Goal: Information Seeking & Learning: Check status

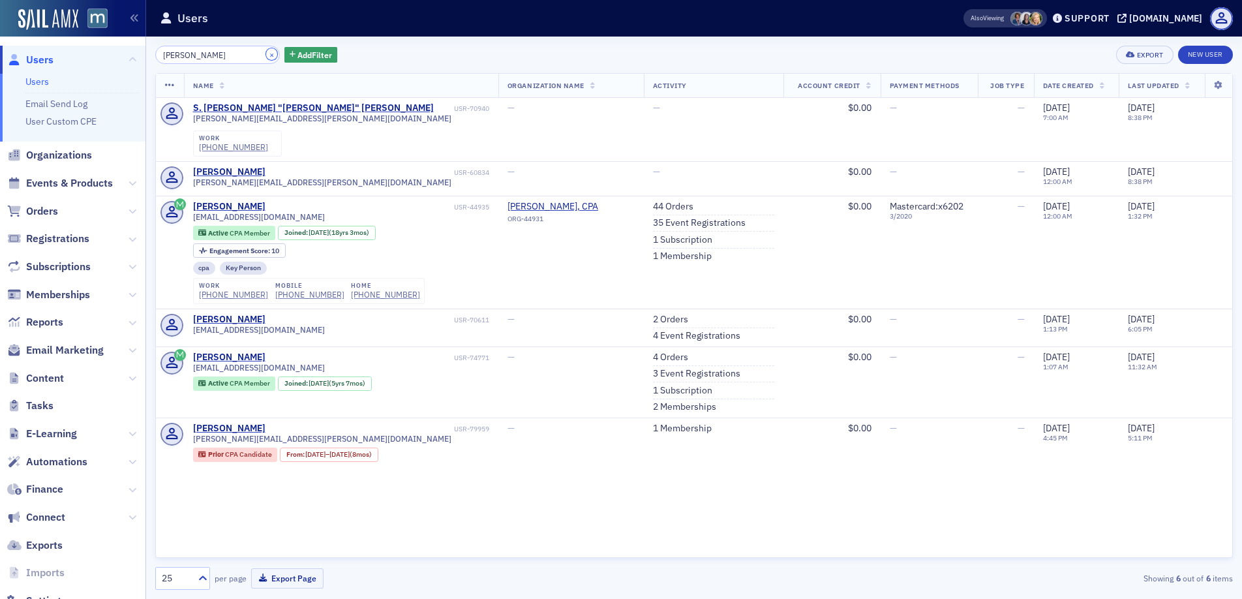
click at [266, 55] on button "×" at bounding box center [272, 54] width 12 height 12
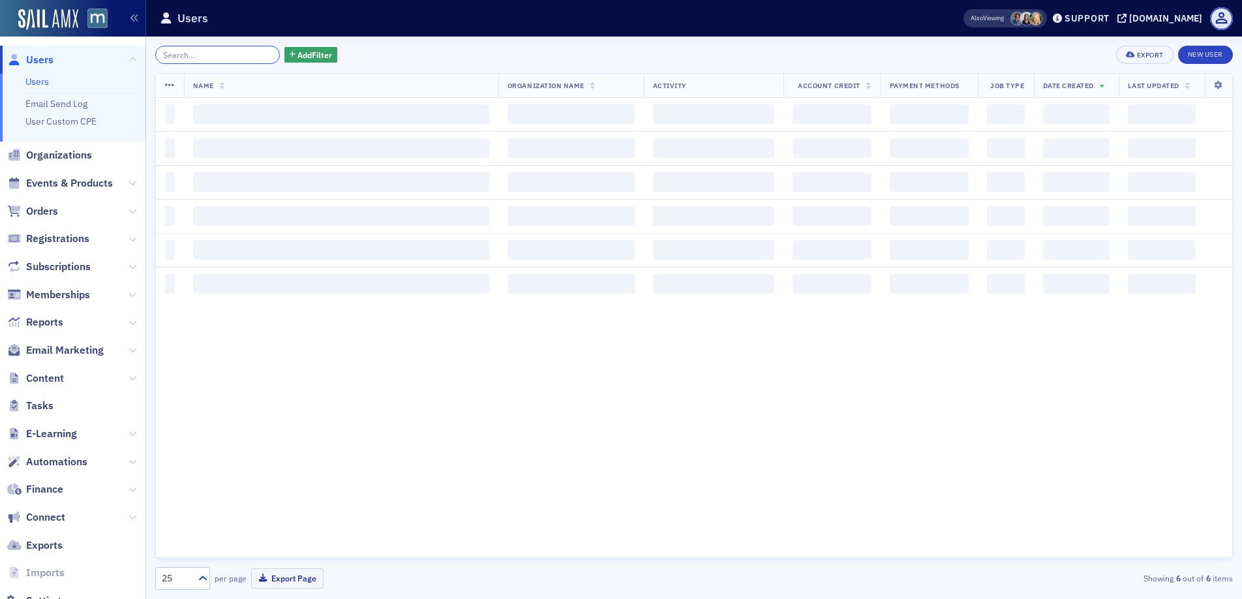
click at [210, 50] on input "search" at bounding box center [217, 55] width 125 height 18
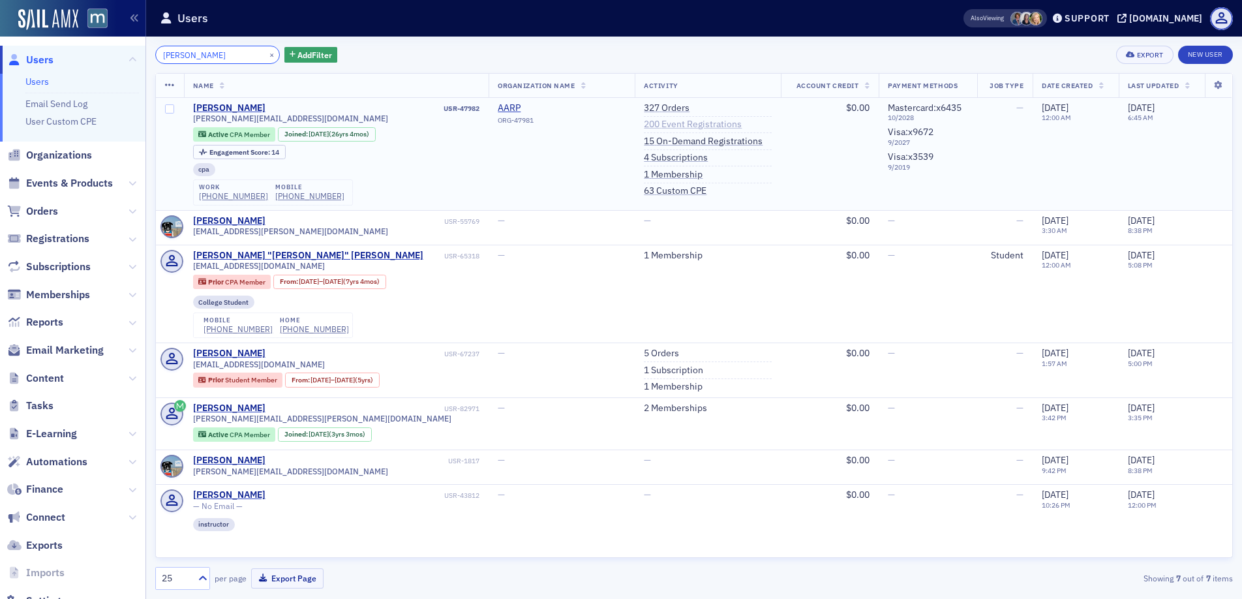
type input "Cordell Ratner"
click at [669, 123] on link "200 Event Registrations" at bounding box center [693, 125] width 98 height 12
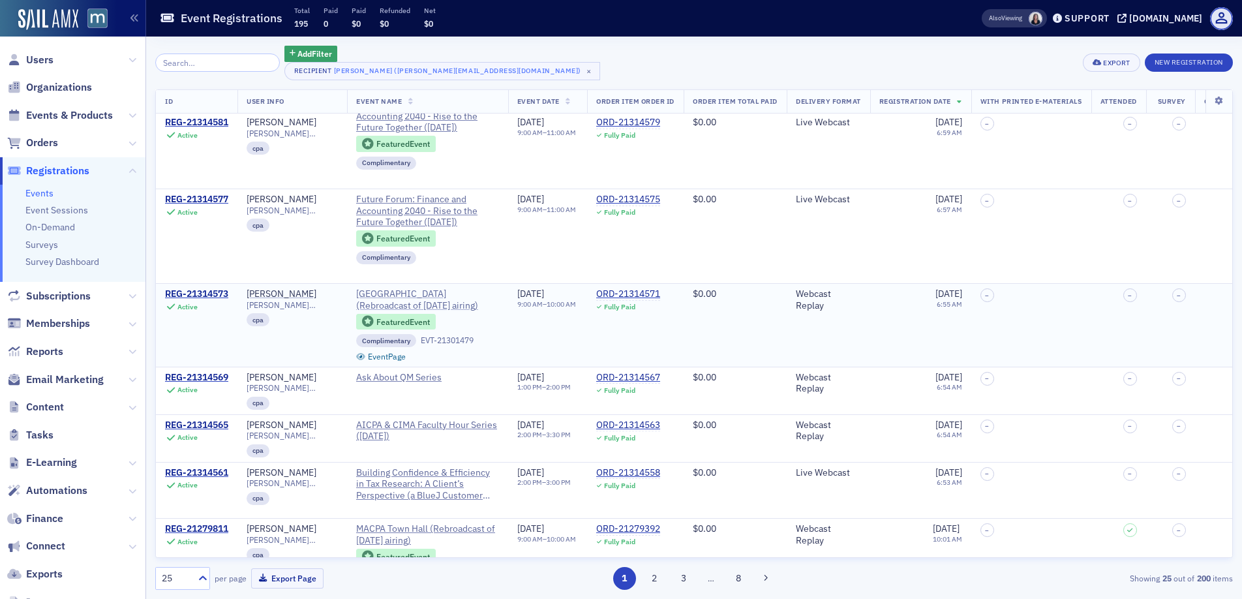
scroll to position [93, 0]
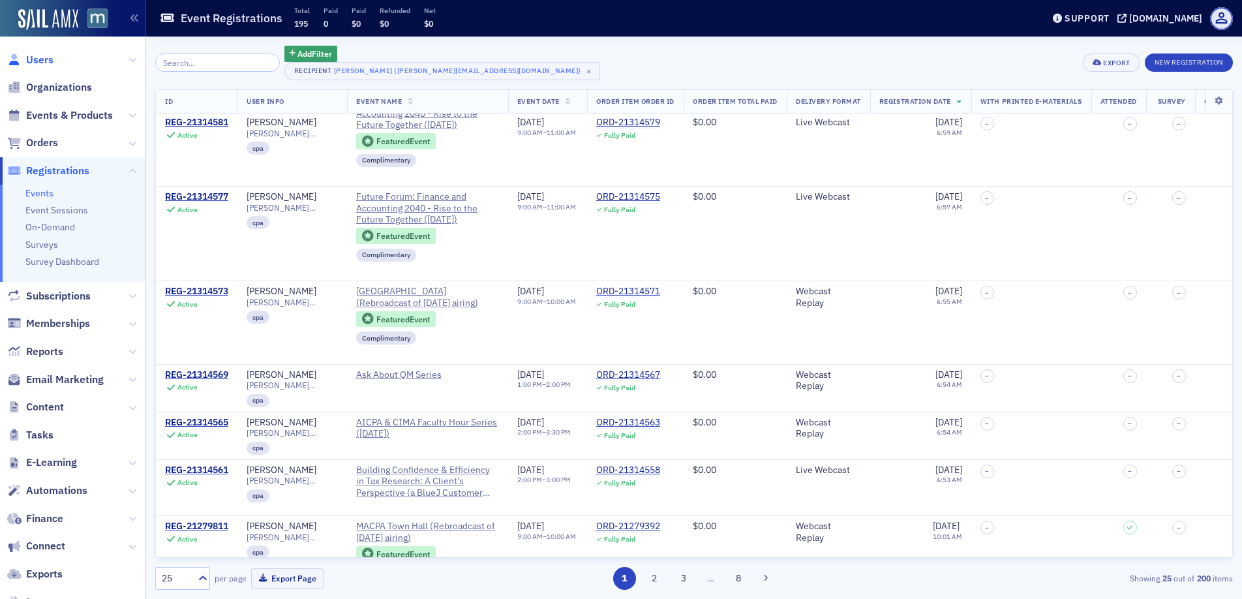
click at [44, 59] on span "Users" at bounding box center [39, 60] width 27 height 14
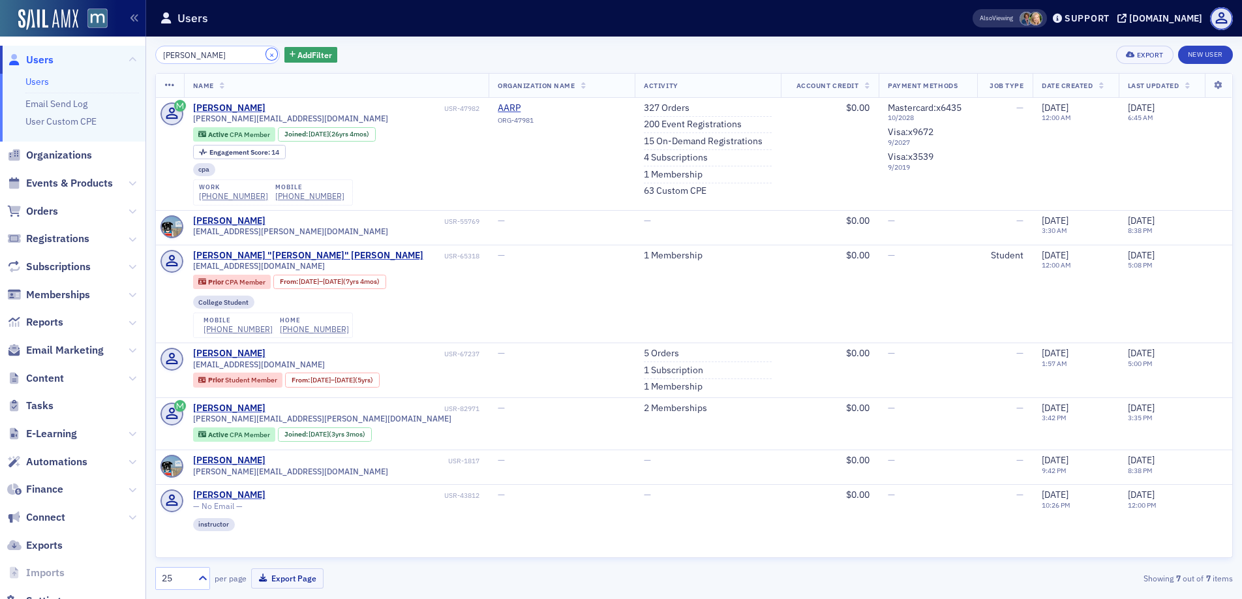
click at [266, 57] on button "×" at bounding box center [272, 54] width 12 height 12
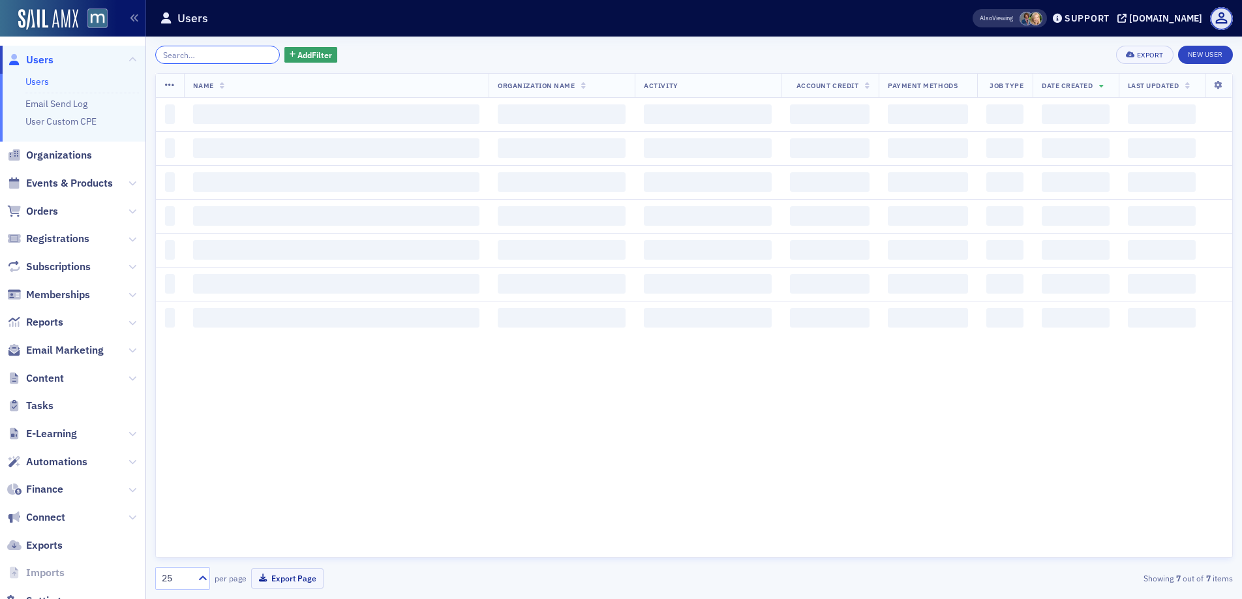
click at [228, 55] on input "search" at bounding box center [217, 55] width 125 height 18
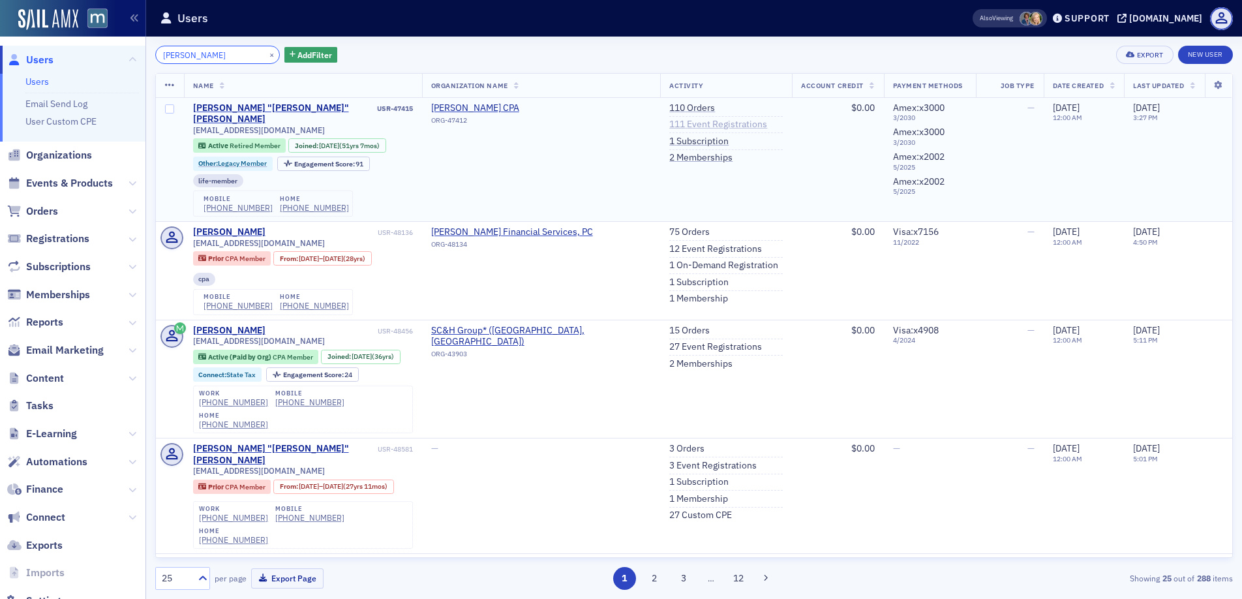
type input "[PERSON_NAME]"
click at [695, 123] on link "111 Event Registrations" at bounding box center [718, 125] width 98 height 12
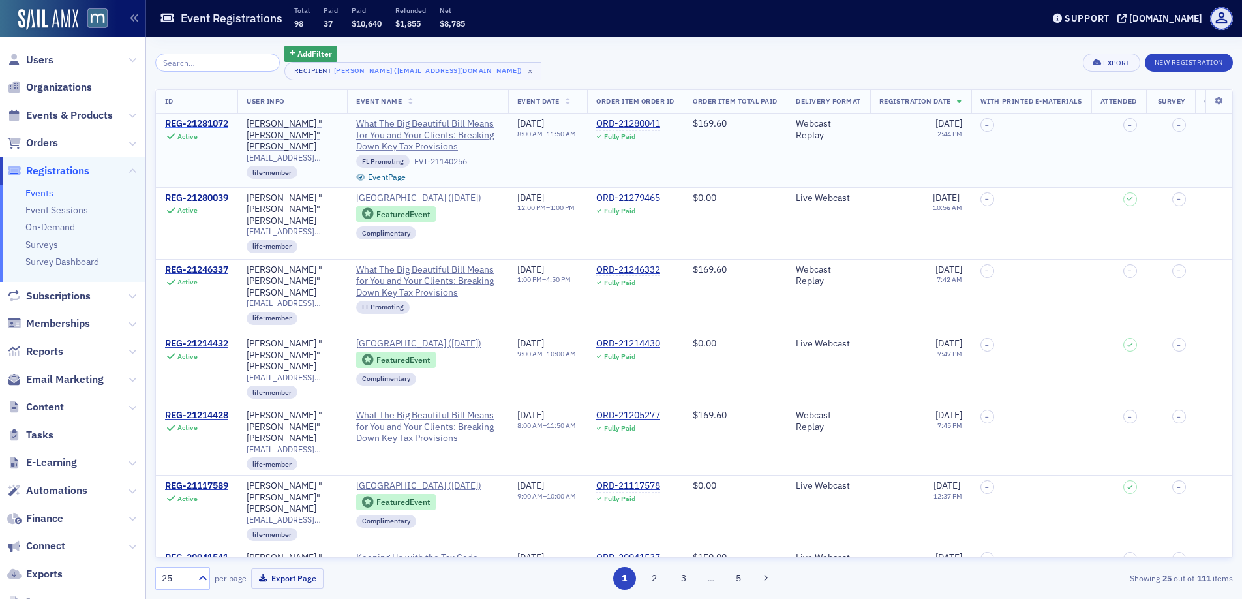
click at [184, 121] on div "REG-21281072" at bounding box center [196, 124] width 63 height 12
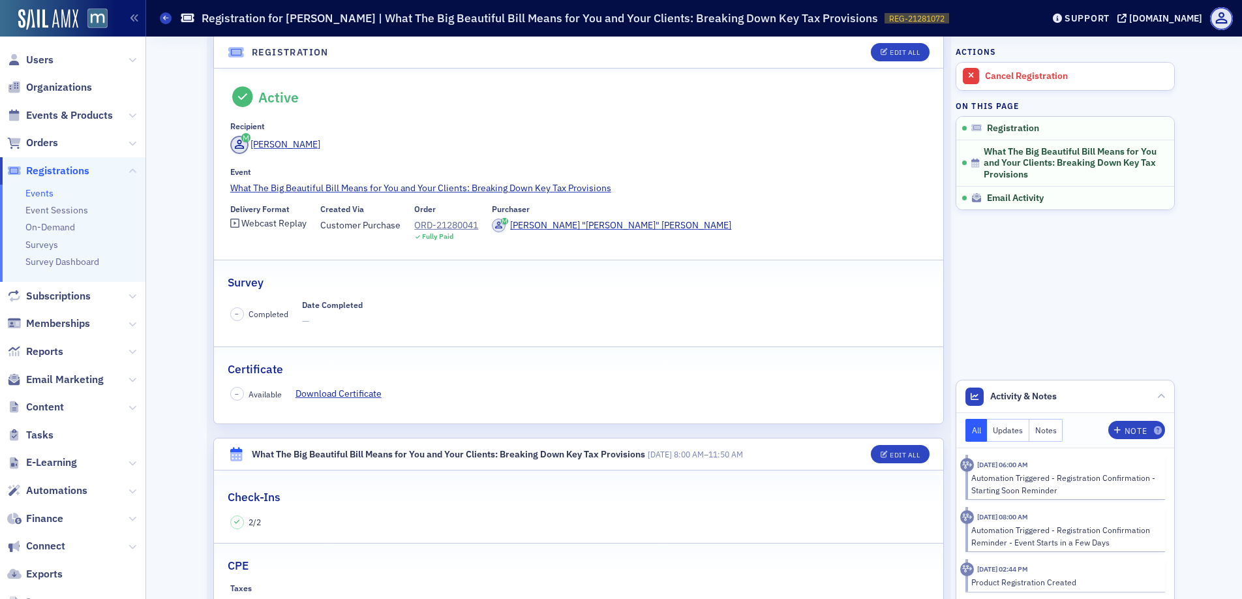
scroll to position [3, 0]
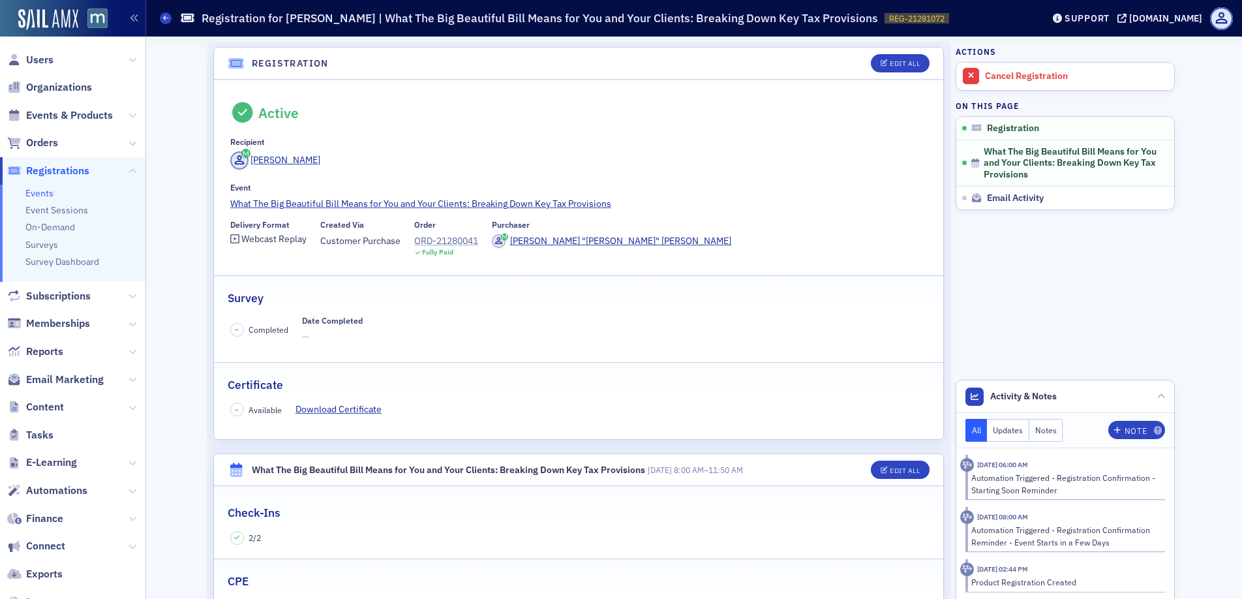
click at [426, 238] on div "ORD-21280041" at bounding box center [446, 241] width 64 height 14
click at [46, 61] on span "Users" at bounding box center [39, 60] width 27 height 14
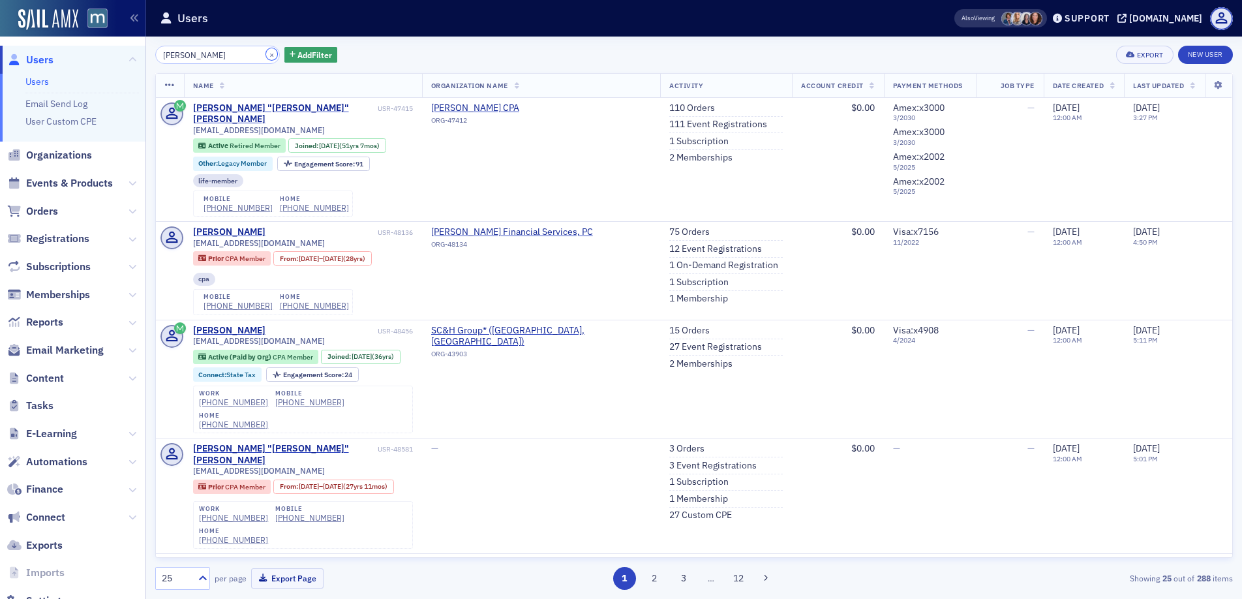
click at [266, 53] on button "×" at bounding box center [272, 54] width 12 height 12
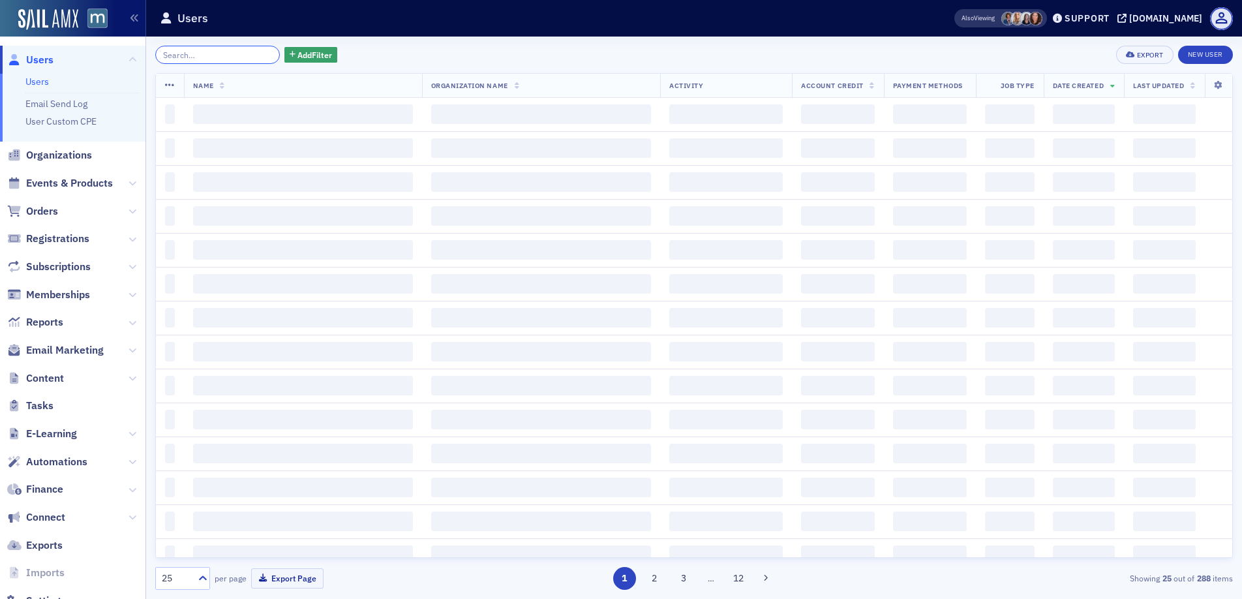
click at [245, 53] on input "search" at bounding box center [217, 55] width 125 height 18
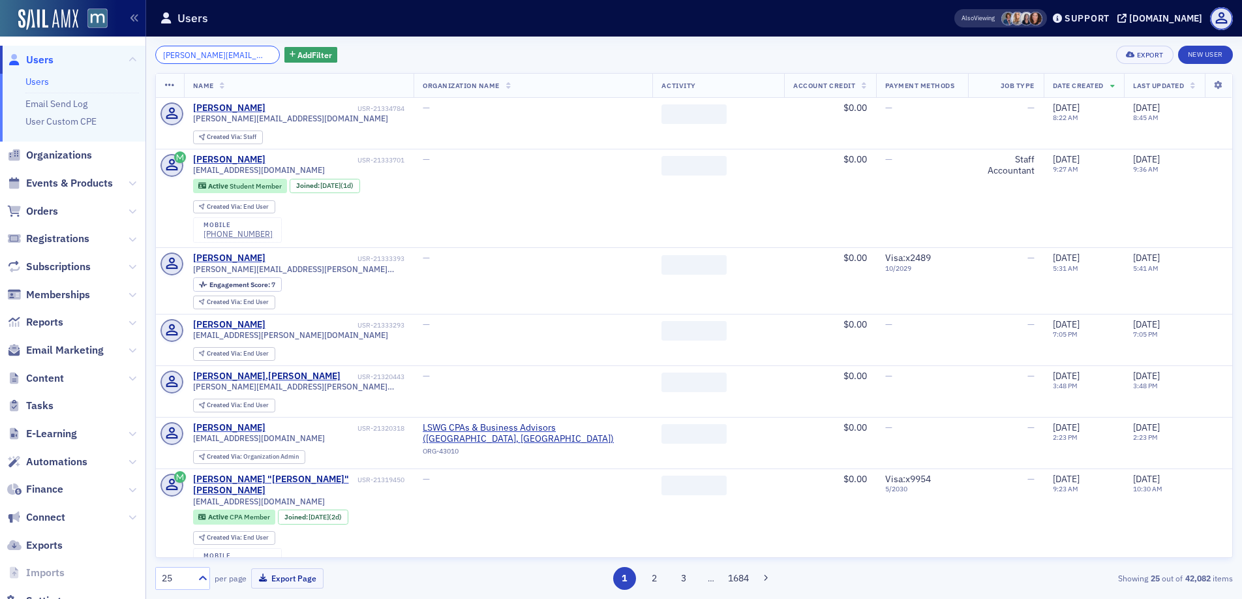
scroll to position [0, 2]
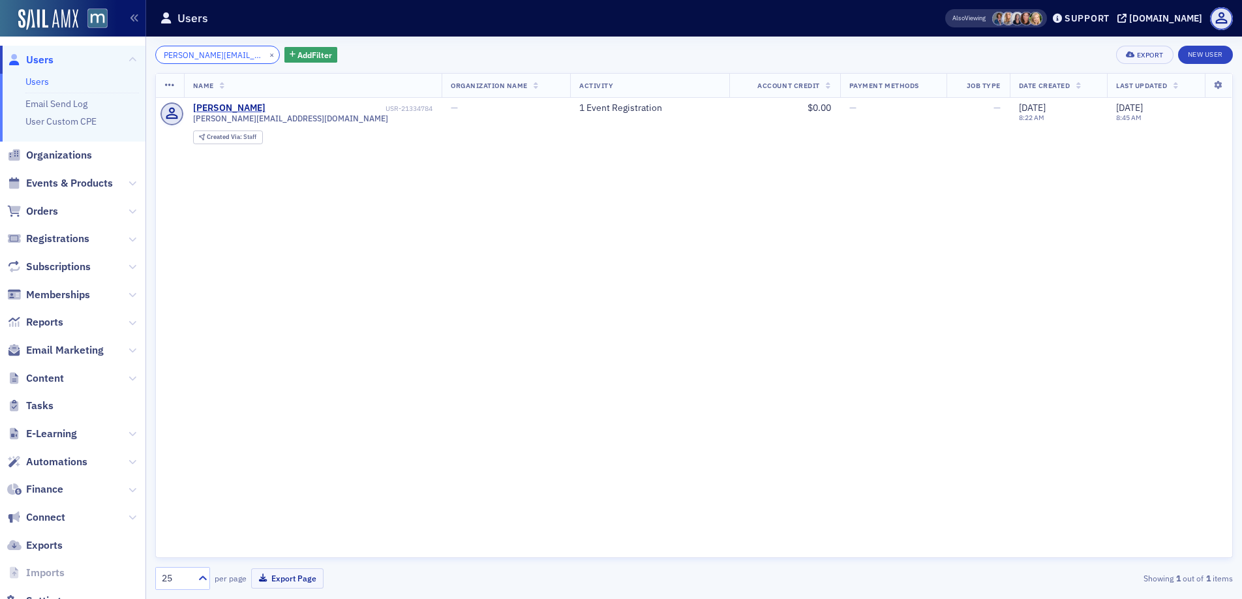
type input "alana@odommoses.com"
click at [570, 98] on td "1 Event Registration" at bounding box center [649, 123] width 159 height 51
click at [579, 108] on link "1 Event Registration" at bounding box center [620, 108] width 83 height 12
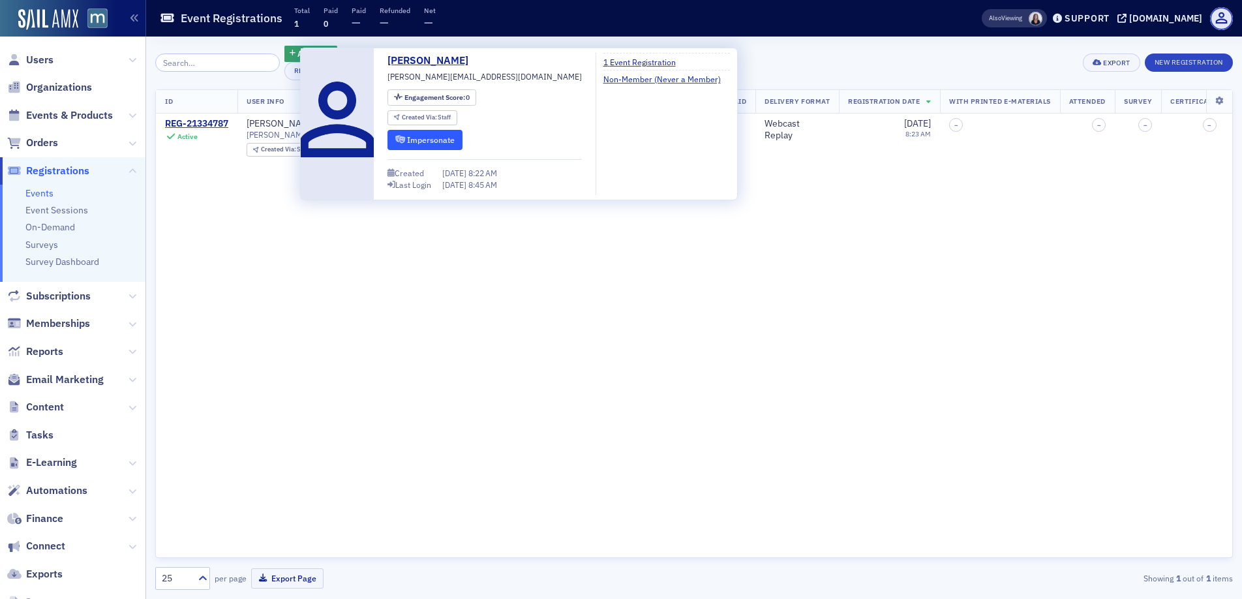
click at [420, 140] on button "Impersonate" at bounding box center [424, 140] width 75 height 20
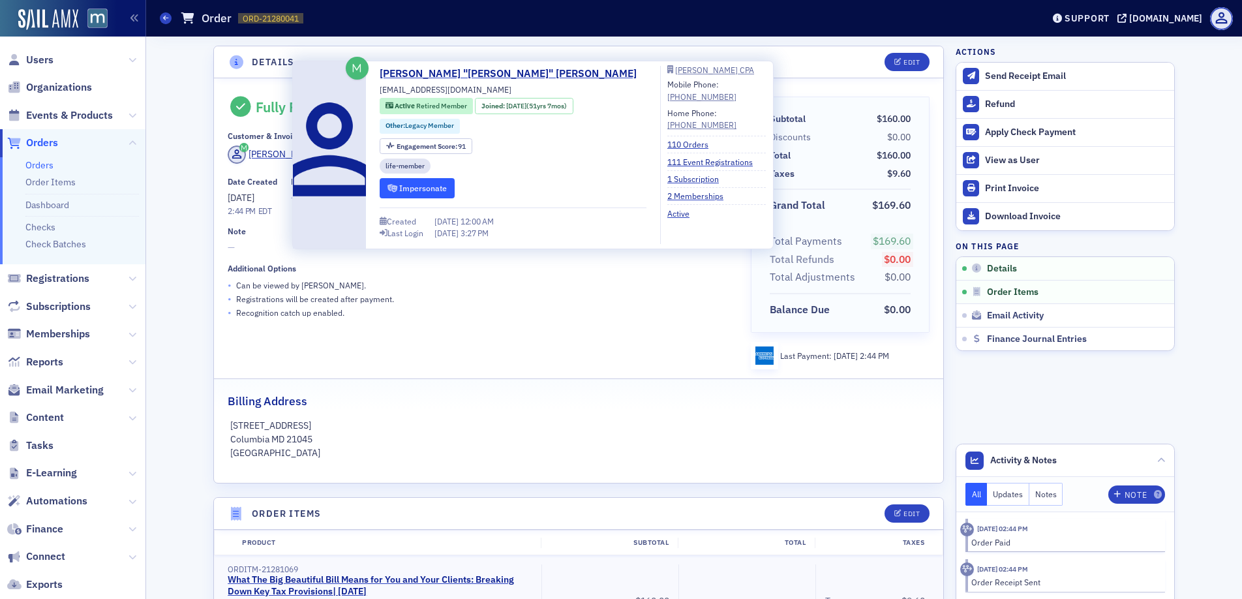
click at [399, 185] on button "Impersonate" at bounding box center [417, 188] width 75 height 20
